Goal: Task Accomplishment & Management: Manage account settings

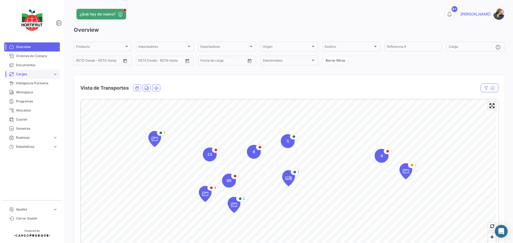
click at [54, 76] on span "expand_more" at bounding box center [55, 74] width 5 height 5
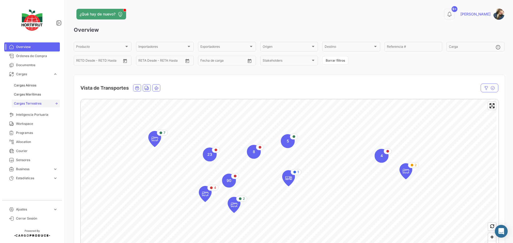
click at [43, 102] on link "Cargas Terrestres" at bounding box center [36, 104] width 48 height 8
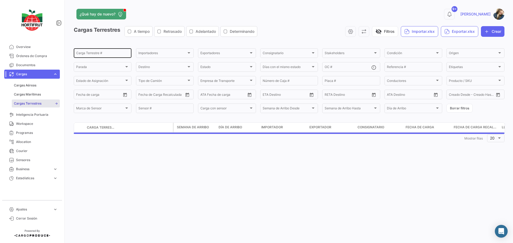
click at [100, 55] on input "Carga Terrestre #" at bounding box center [102, 54] width 53 height 4
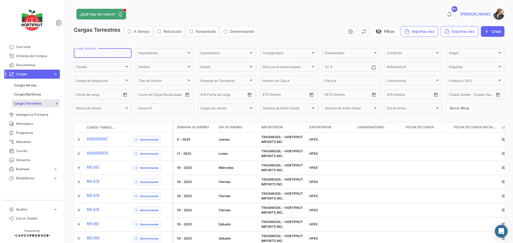
paste input "2526-T-0116"
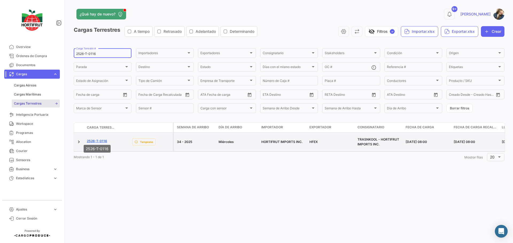
type input "2526-T-0116"
click at [97, 139] on link "2526-T-0116" at bounding box center [97, 141] width 20 height 5
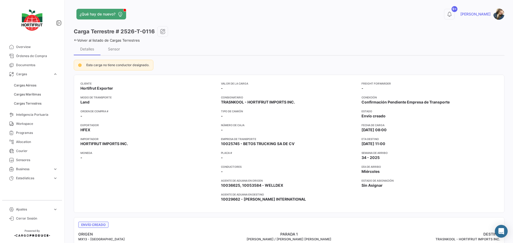
click at [123, 41] on link "Volver al listado de Cargas Terrestres" at bounding box center [107, 40] width 66 height 4
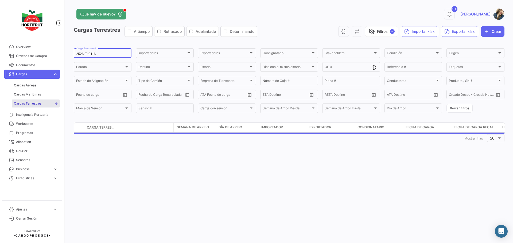
click at [107, 55] on input "2526-T-0116" at bounding box center [102, 54] width 53 height 4
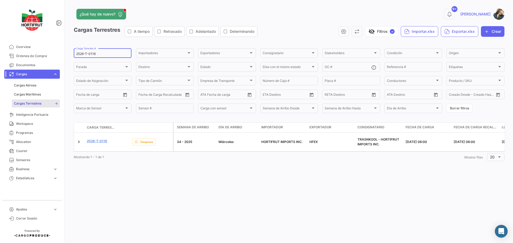
click at [107, 55] on input "2526-T-0116" at bounding box center [102, 54] width 53 height 4
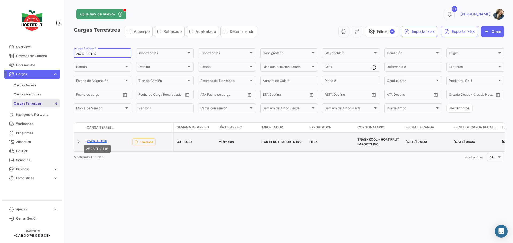
click at [101, 139] on link "2526-T-0116" at bounding box center [97, 141] width 20 height 5
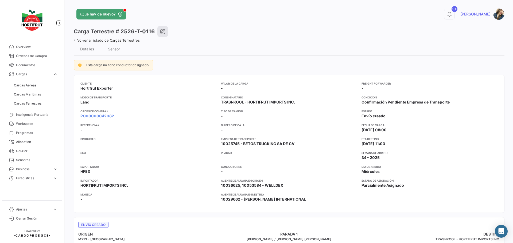
click at [163, 36] on button "button" at bounding box center [162, 31] width 11 height 11
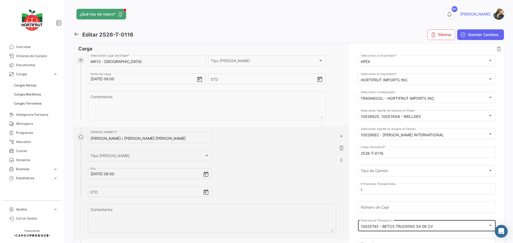
click at [408, 224] on div "10025745 - BETOS TRUCKING SA DE CV Empresa de Transporte" at bounding box center [427, 225] width 132 height 12
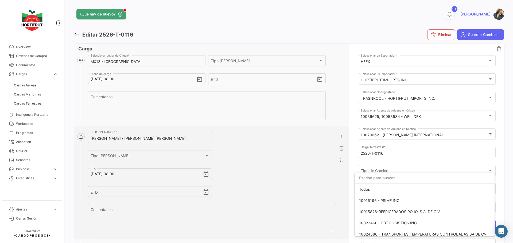
scroll to position [52, 0]
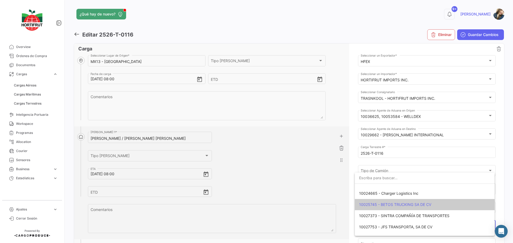
click at [404, 181] on input "dropdown search" at bounding box center [425, 178] width 140 height 11
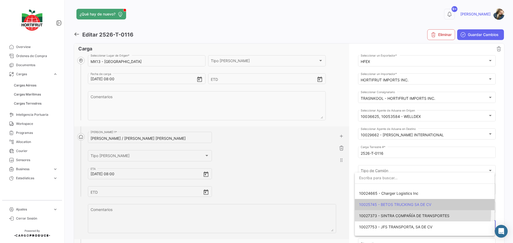
click at [405, 213] on span "10027373 - SINTRA COMPAÑÍA DE TRANSPORTES" at bounding box center [424, 215] width 131 height 11
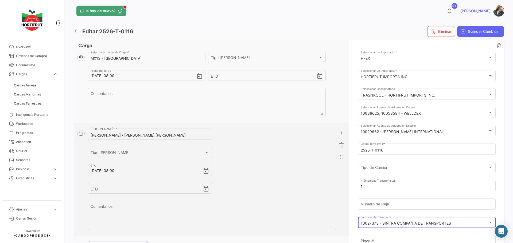
scroll to position [0, 0]
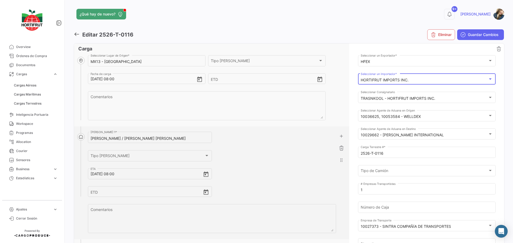
click at [421, 81] on div "HORTIFRUT IMPORTS INC." at bounding box center [424, 80] width 127 height 5
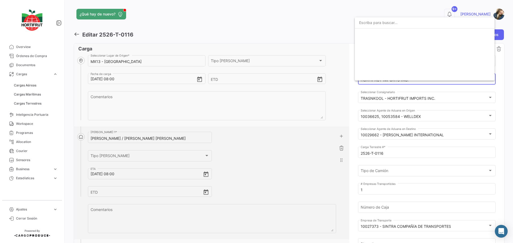
scroll to position [844, 0]
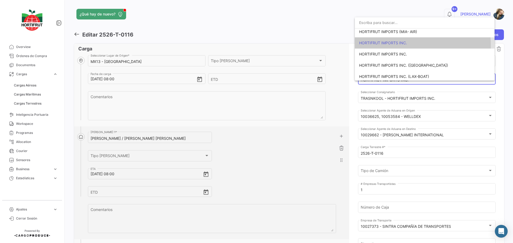
click at [413, 45] on span "HORTIFRUT IMPORTS INC." at bounding box center [424, 42] width 131 height 11
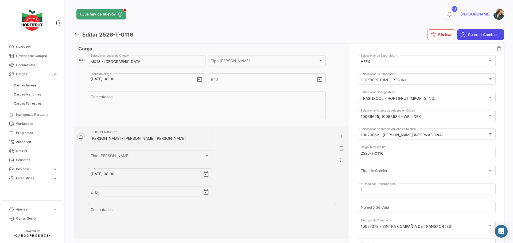
click at [459, 37] on button "Guardar Cambios" at bounding box center [480, 34] width 47 height 11
